Goal: Task Accomplishment & Management: Complete application form

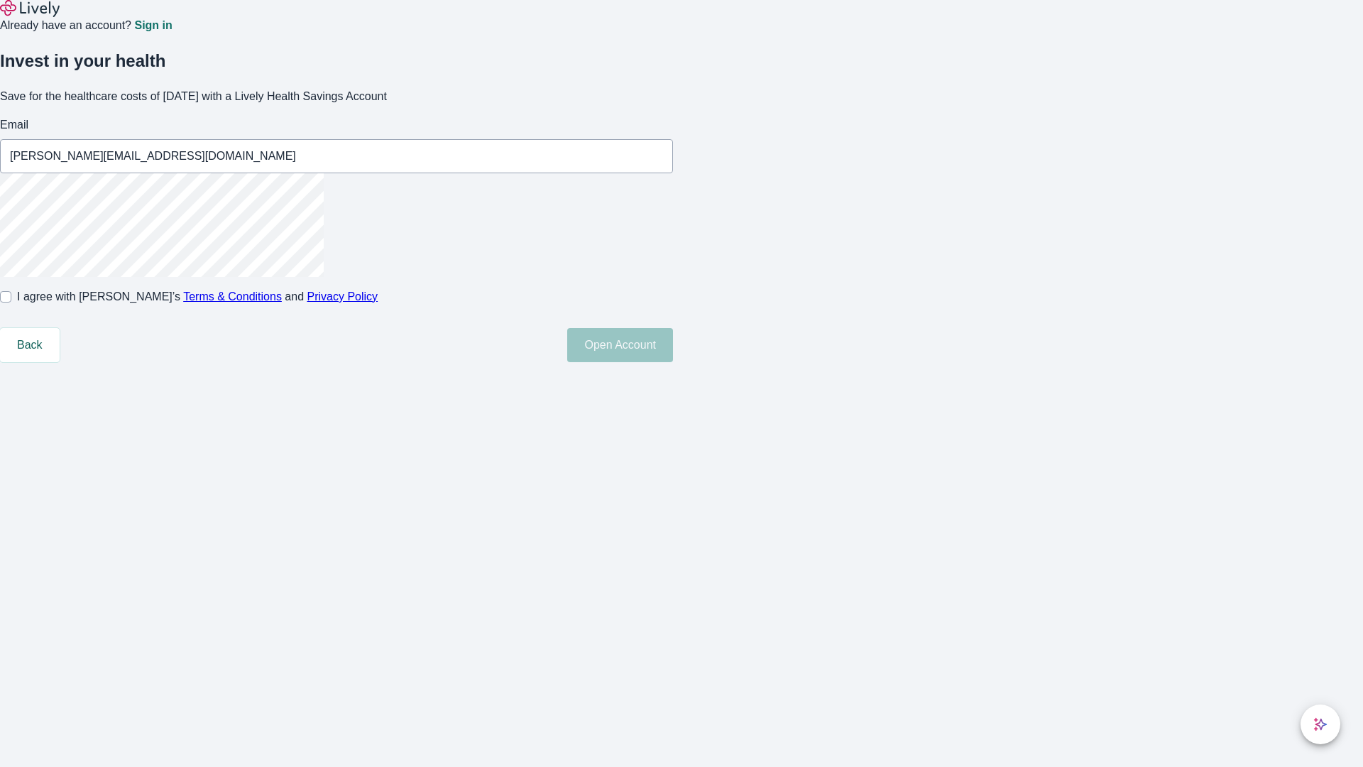
click at [11, 302] on input "I agree with Lively’s Terms & Conditions and Privacy Policy" at bounding box center [5, 296] width 11 height 11
checkbox input "true"
click at [673, 362] on button "Open Account" at bounding box center [620, 345] width 106 height 34
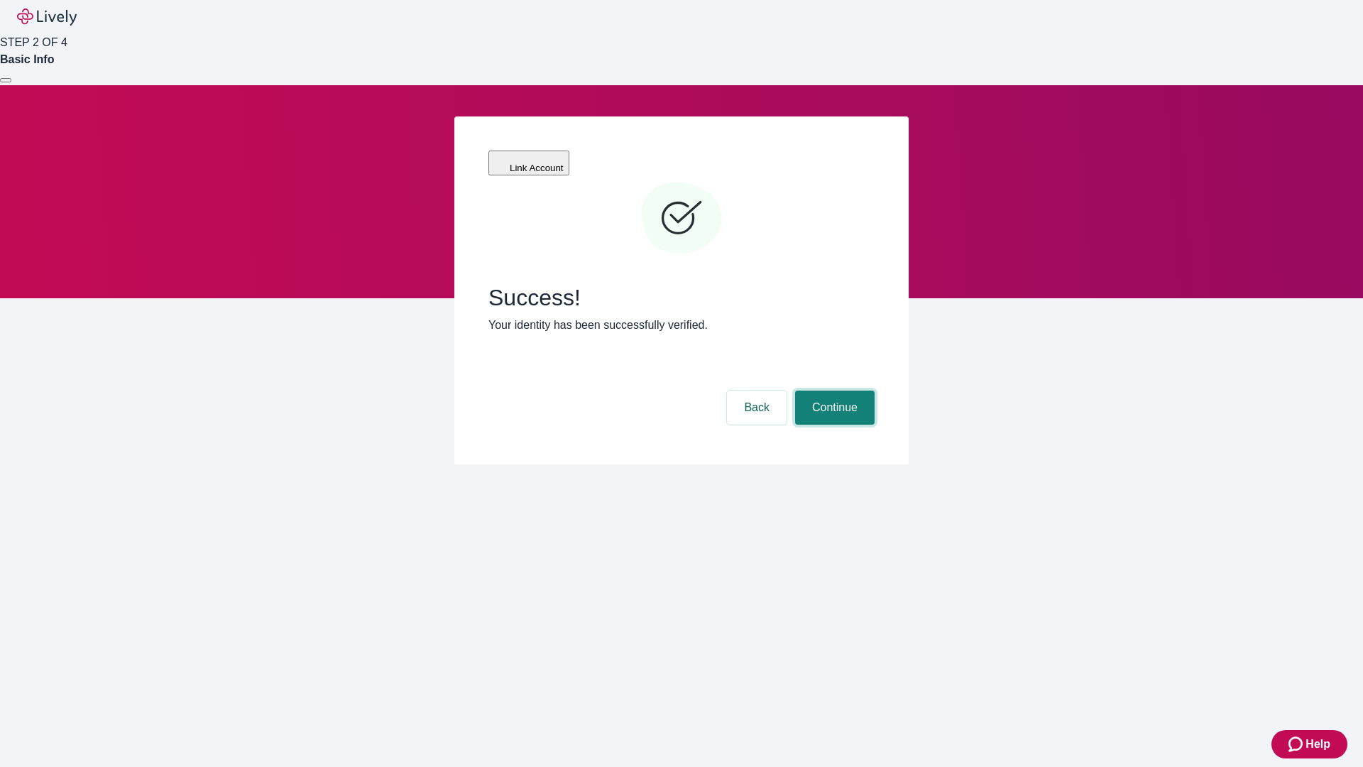
click at [833, 390] on button "Continue" at bounding box center [835, 407] width 80 height 34
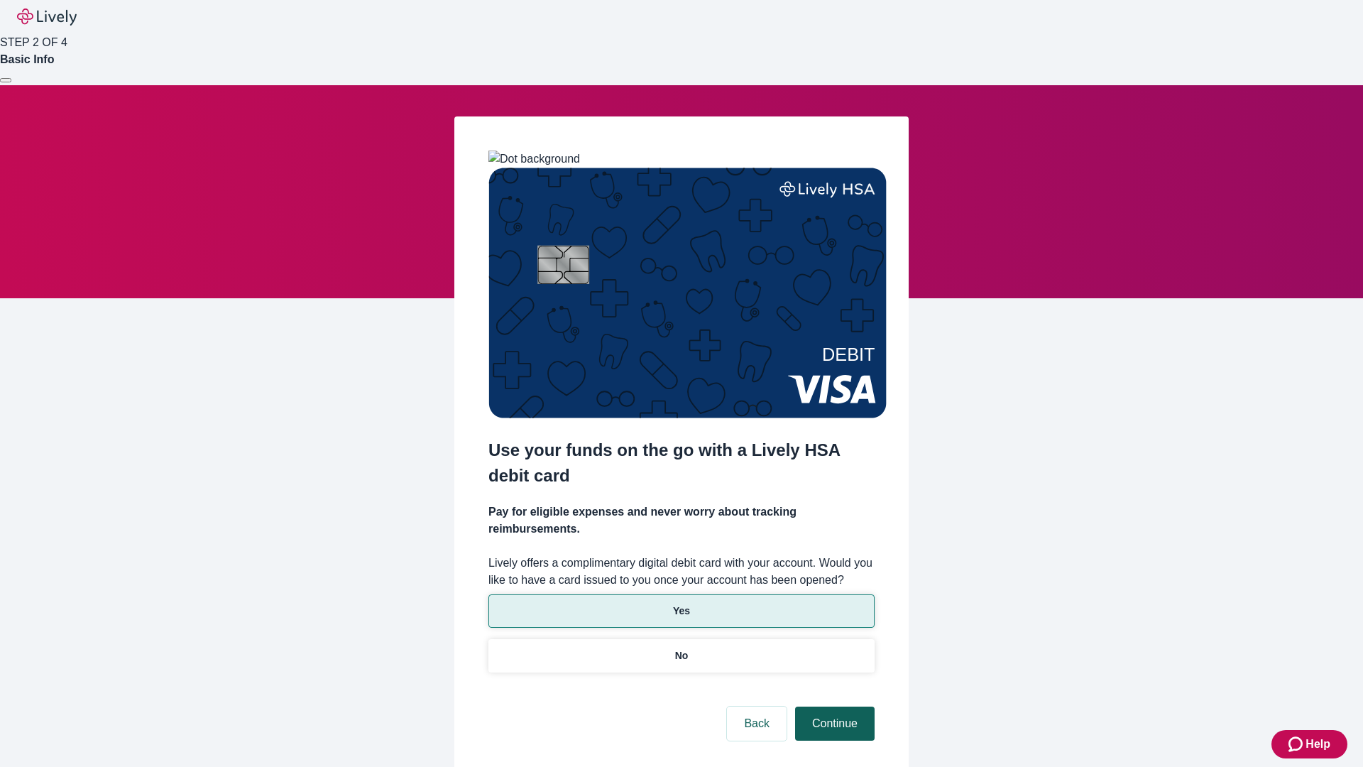
click at [681, 603] on p "Yes" at bounding box center [681, 610] width 17 height 15
click at [833, 706] on button "Continue" at bounding box center [835, 723] width 80 height 34
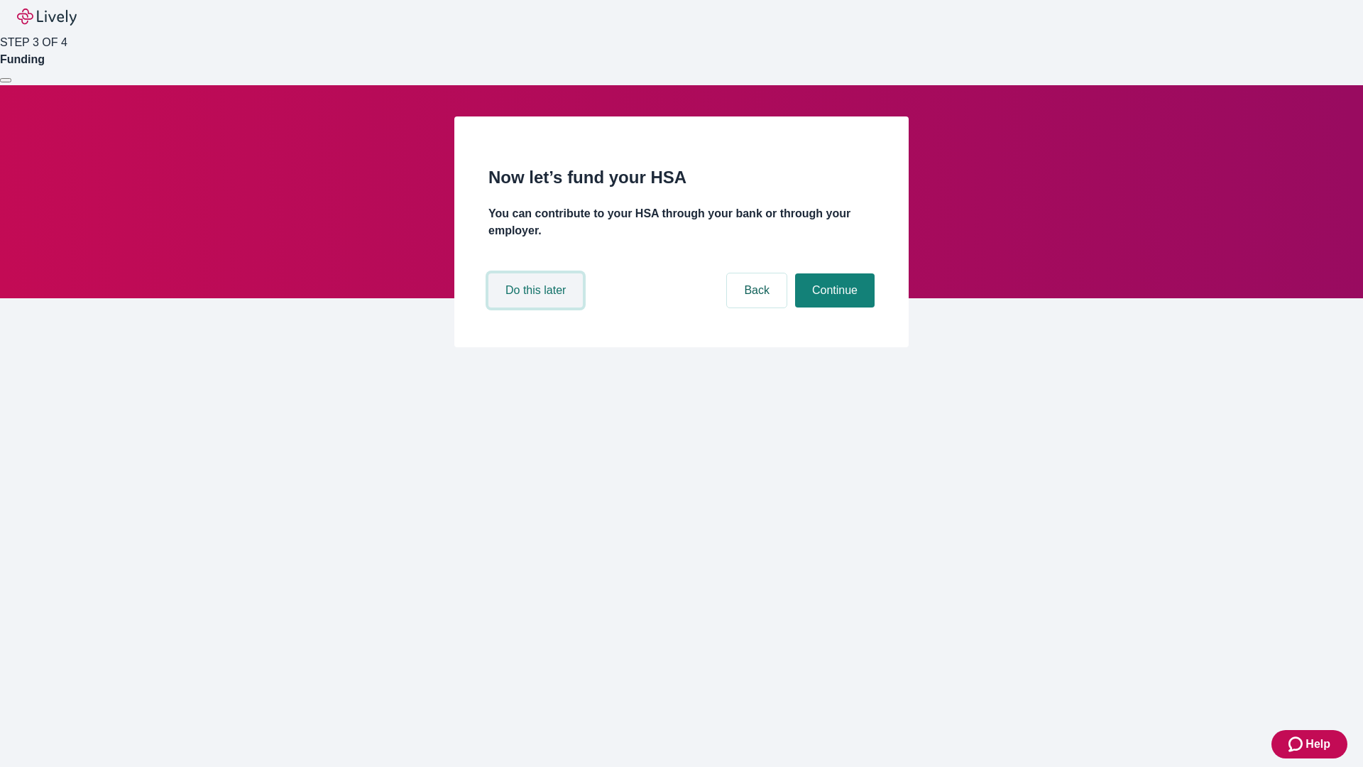
click at [537, 307] on button "Do this later" at bounding box center [535, 290] width 94 height 34
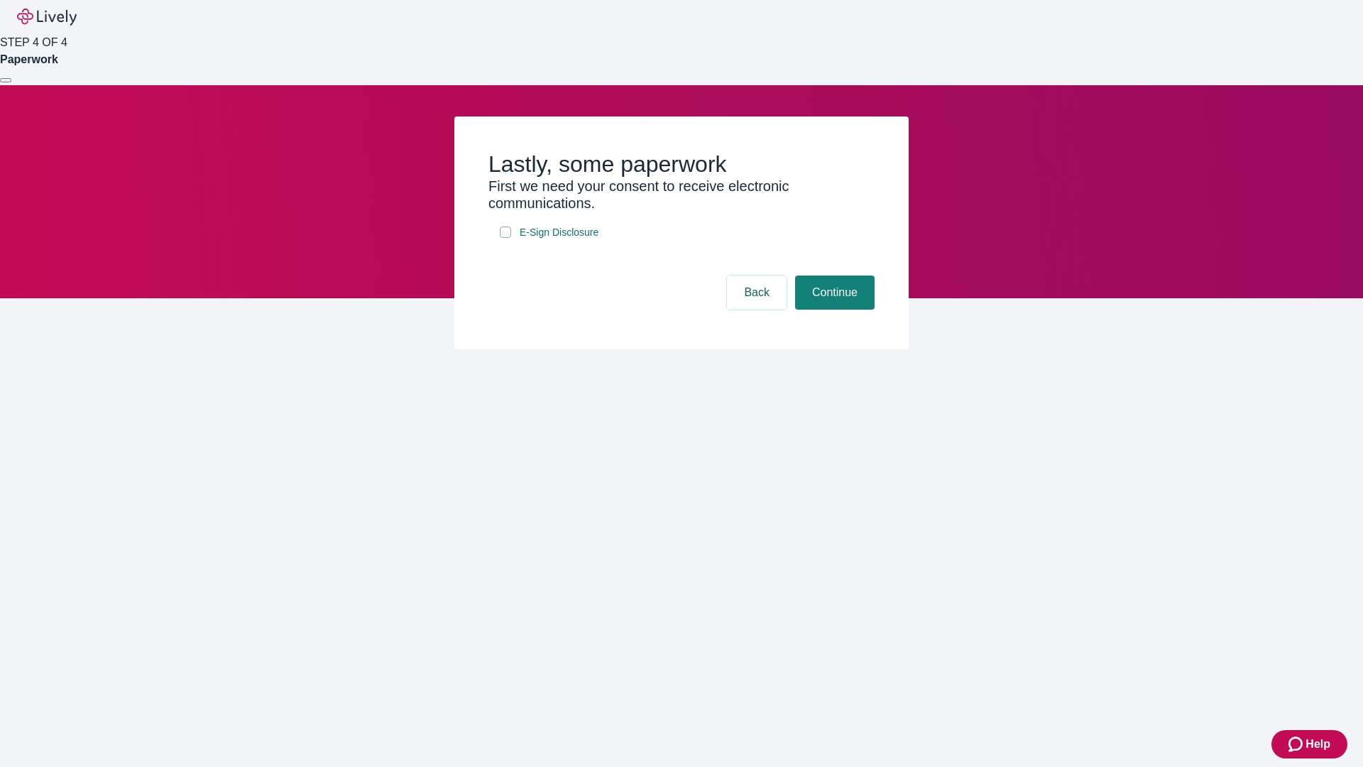
click at [505, 238] on input "E-Sign Disclosure" at bounding box center [505, 231] width 11 height 11
checkbox input "true"
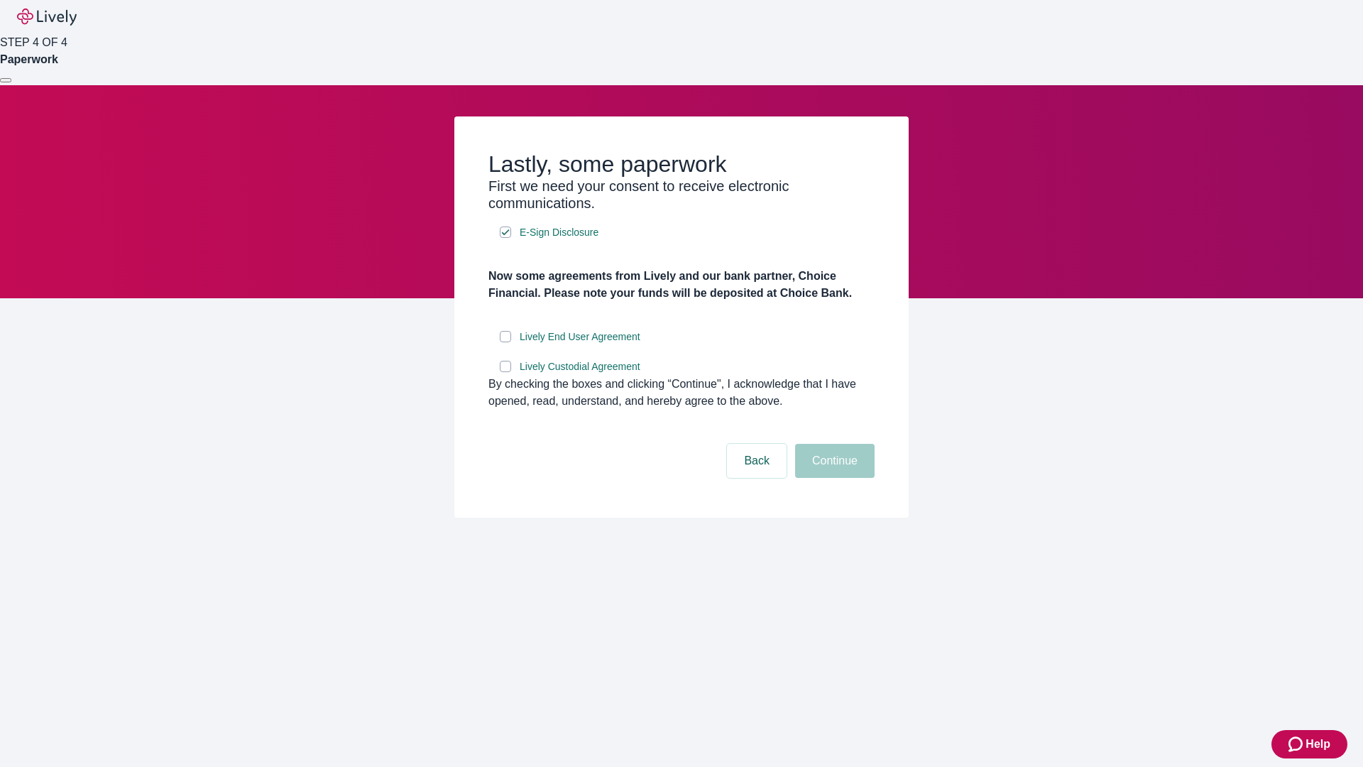
click at [505, 342] on input "Lively End User Agreement" at bounding box center [505, 336] width 11 height 11
checkbox input "true"
click at [505, 372] on input "Lively Custodial Agreement" at bounding box center [505, 366] width 11 height 11
checkbox input "true"
click at [833, 478] on button "Continue" at bounding box center [835, 461] width 80 height 34
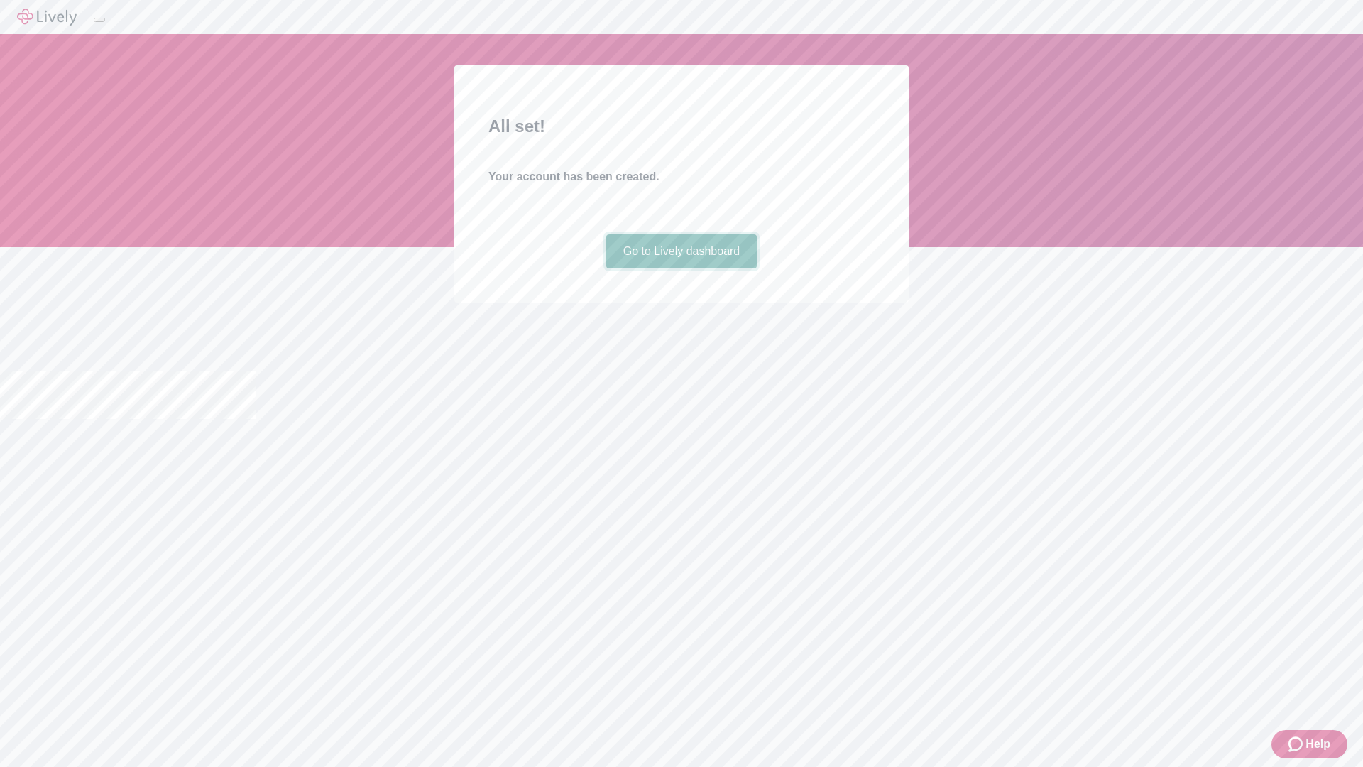
click at [681, 268] on link "Go to Lively dashboard" at bounding box center [681, 251] width 151 height 34
